Goal: Check status: Check status

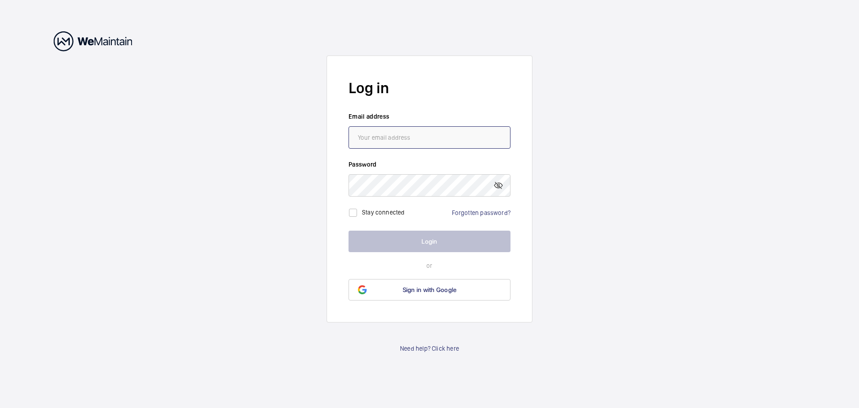
type input "[EMAIL_ADDRESS][DOMAIN_NAME]"
click at [433, 239] on button "Login" at bounding box center [430, 240] width 162 height 21
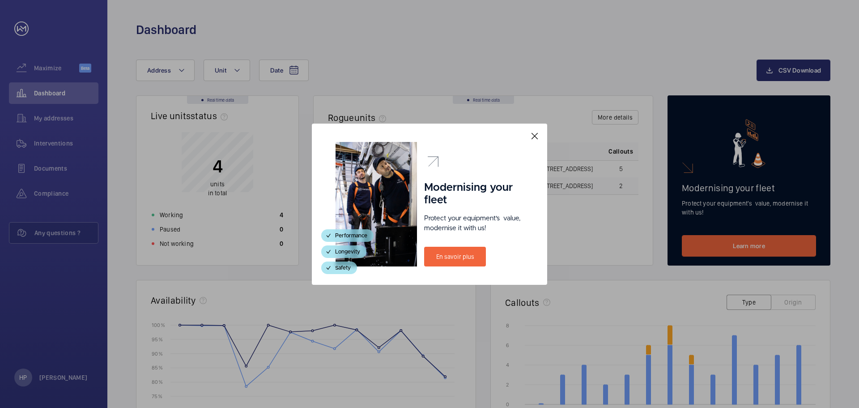
click at [535, 136] on mat-icon at bounding box center [534, 136] width 11 height 11
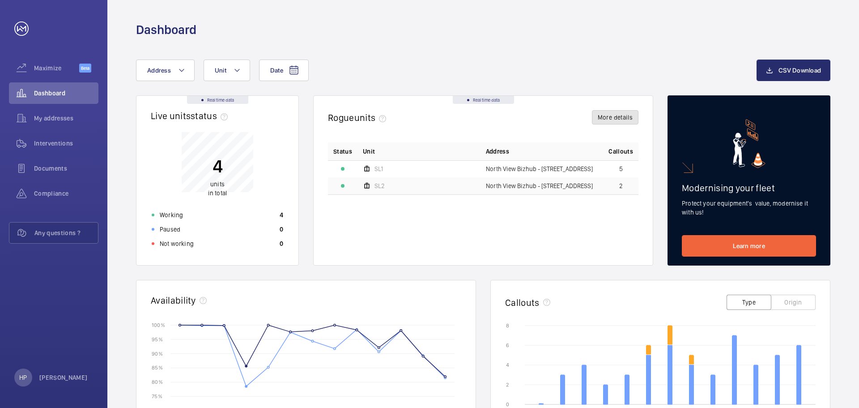
click at [614, 114] on button "More details" at bounding box center [615, 117] width 47 height 14
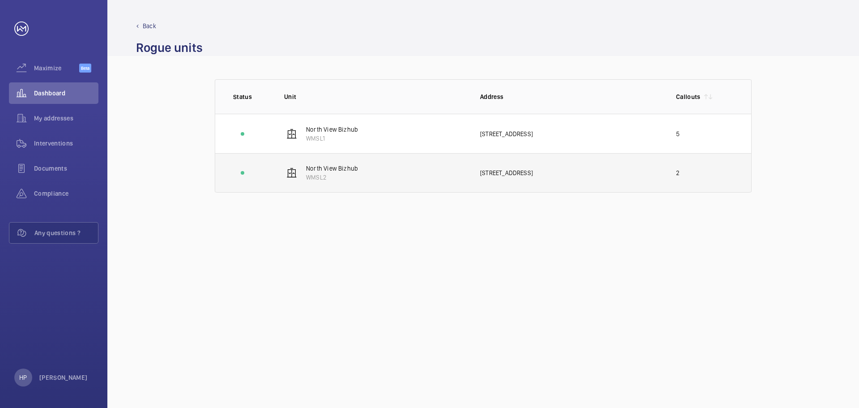
click at [683, 174] on td "2" at bounding box center [707, 172] width 90 height 39
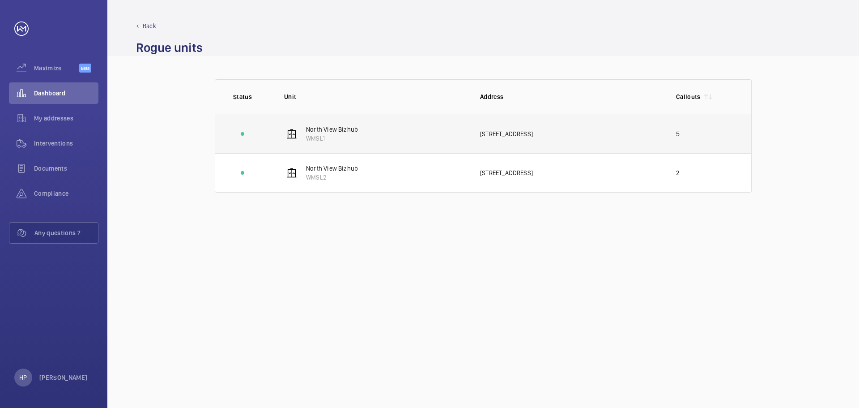
click at [682, 133] on td "5" at bounding box center [707, 133] width 90 height 39
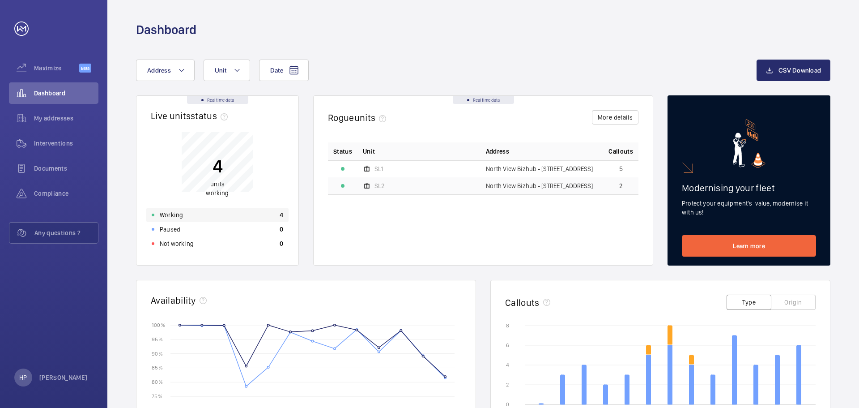
click at [190, 217] on div "Working 4" at bounding box center [217, 215] width 142 height 14
